Goal: Find specific page/section: Find specific page/section

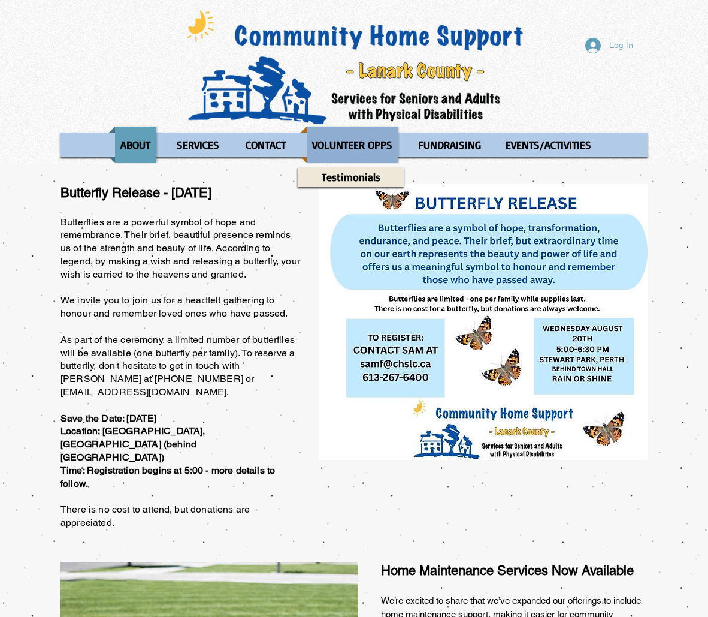
click at [361, 140] on p "VOLUNTEER OPPS" at bounding box center [352, 144] width 91 height 37
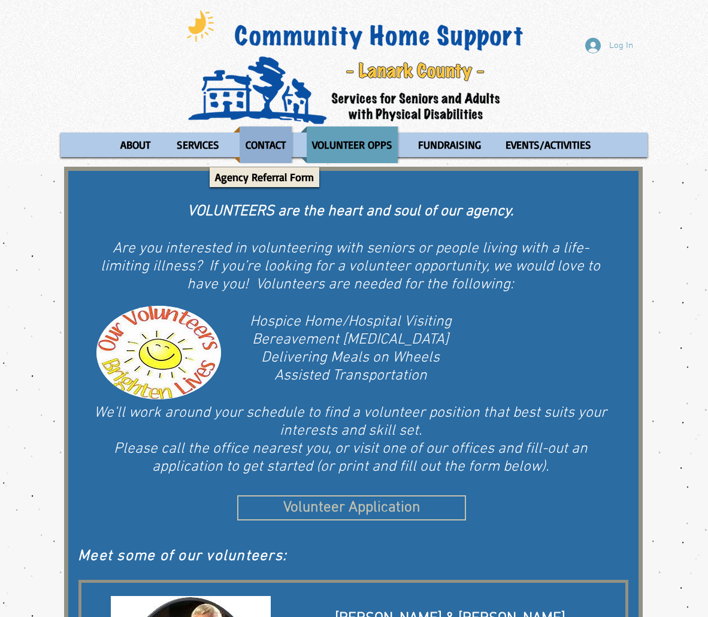
click at [258, 140] on p "CONTACT" at bounding box center [265, 144] width 51 height 37
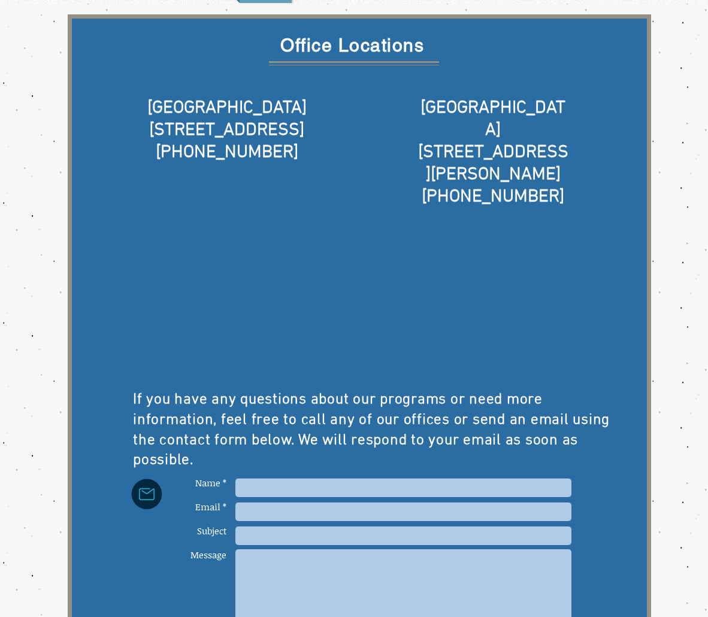
scroll to position [120, 0]
